Goal: Find contact information: Find contact information

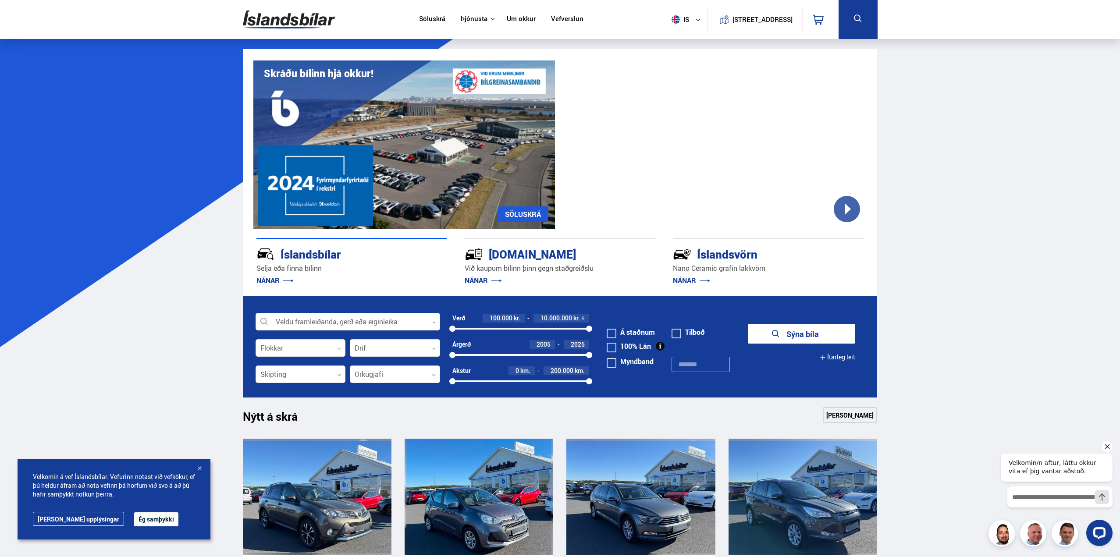
click at [515, 20] on link "Um okkur" at bounding box center [521, 19] width 29 height 9
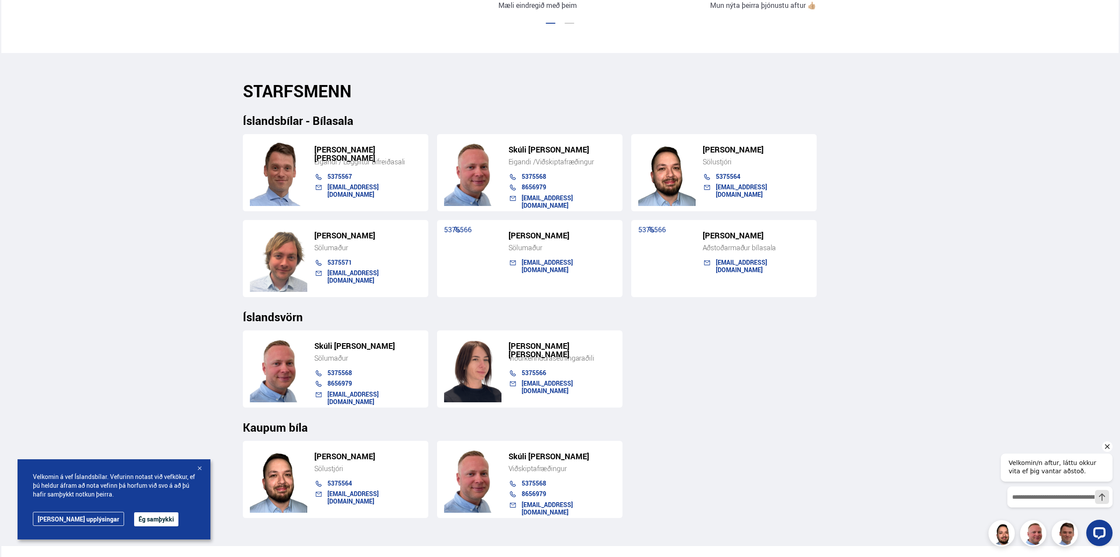
scroll to position [877, 0]
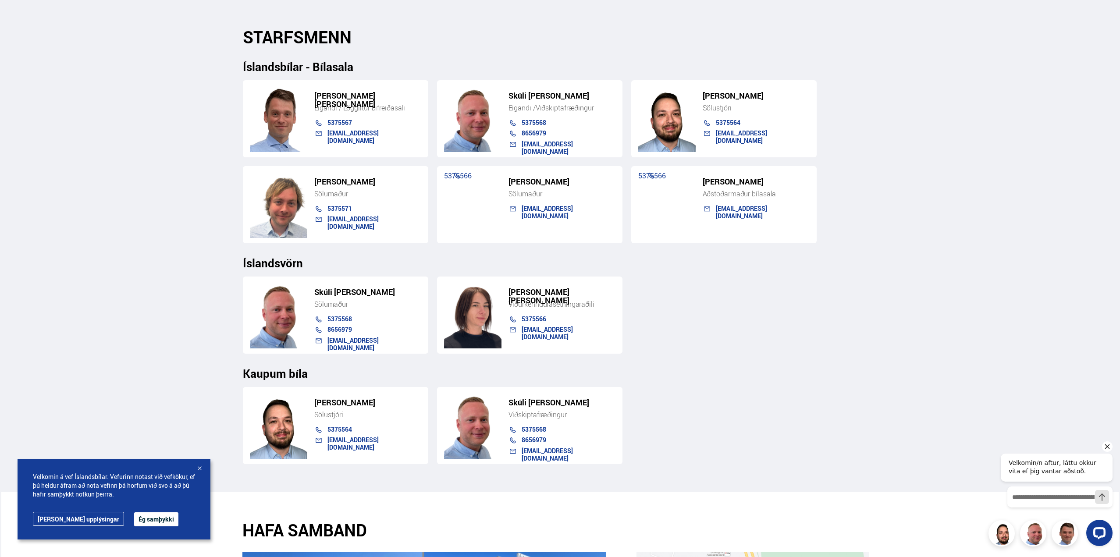
drag, startPoint x: 393, startPoint y: 403, endPoint x: 348, endPoint y: 406, distance: 44.8
click at [348, 406] on h5 "[PERSON_NAME]" at bounding box center [367, 403] width 107 height 8
click at [415, 438] on div "[EMAIL_ADDRESS][DOMAIN_NAME]" at bounding box center [375, 444] width 94 height 14
drag, startPoint x: 396, startPoint y: 438, endPoint x: 328, endPoint y: 448, distance: 68.8
click at [328, 448] on div "[PERSON_NAME] Sölustjóri 5375564 [EMAIL_ADDRESS][DOMAIN_NAME]" at bounding box center [335, 425] width 185 height 77
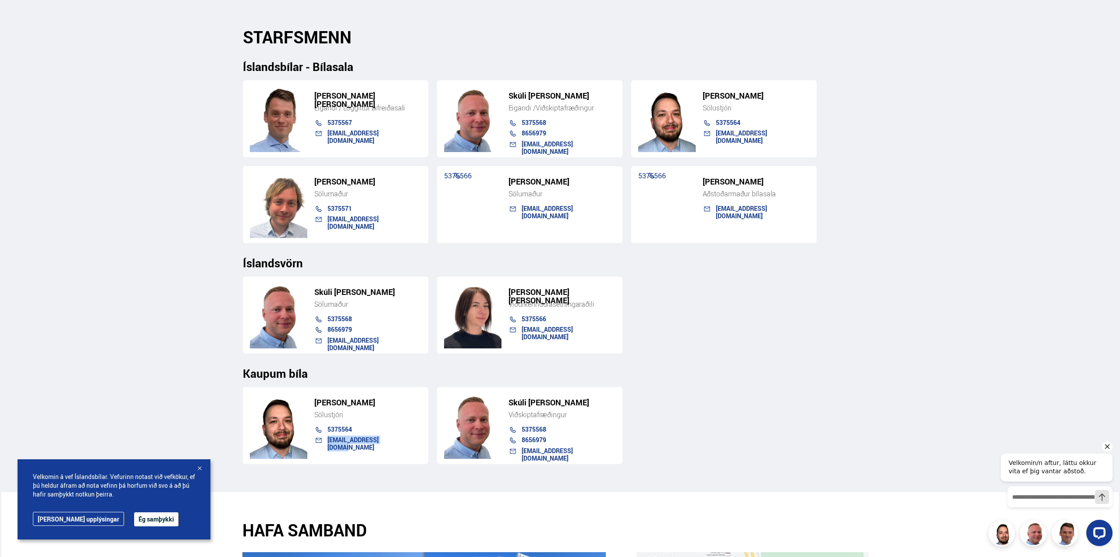
copy link "[EMAIL_ADDRESS][DOMAIN_NAME]"
